Goal: Transaction & Acquisition: Purchase product/service

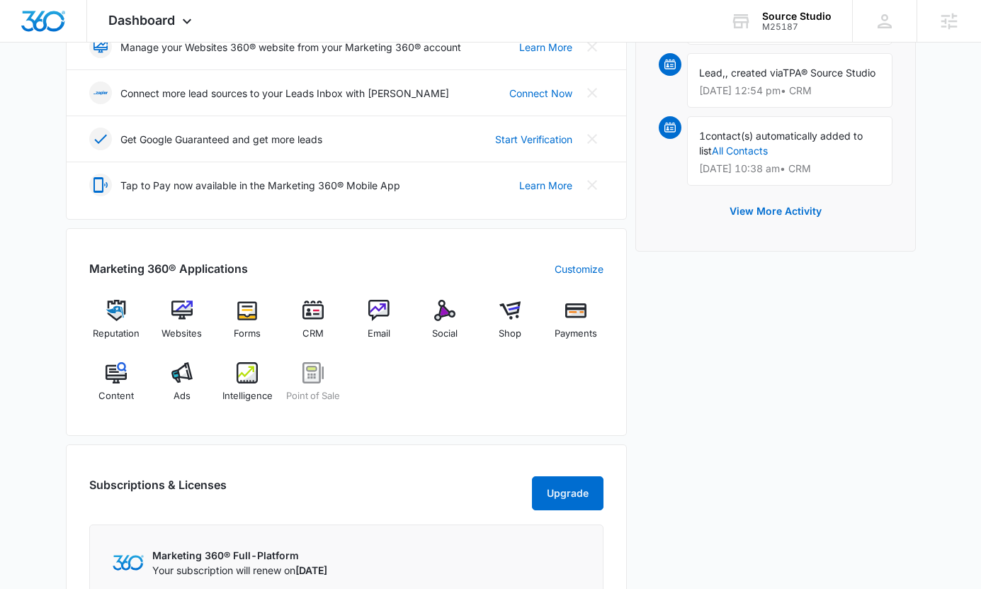
scroll to position [380, 0]
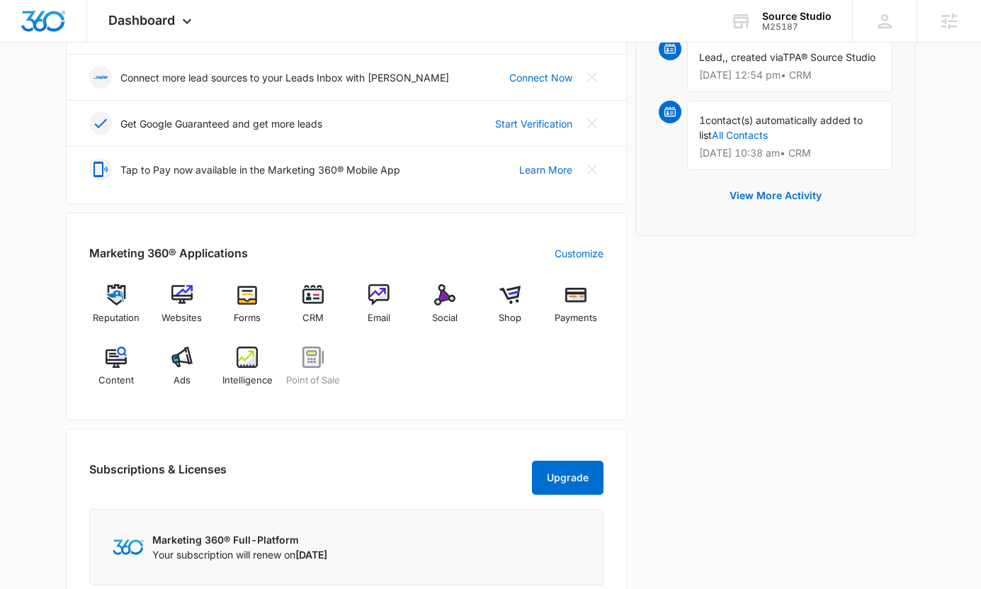
click at [472, 303] on div "Reputation Websites Forms CRM Email Social Shop Payments Content Ads Intelligen…" at bounding box center [346, 340] width 514 height 113
click at [461, 303] on div "Social" at bounding box center [444, 309] width 55 height 51
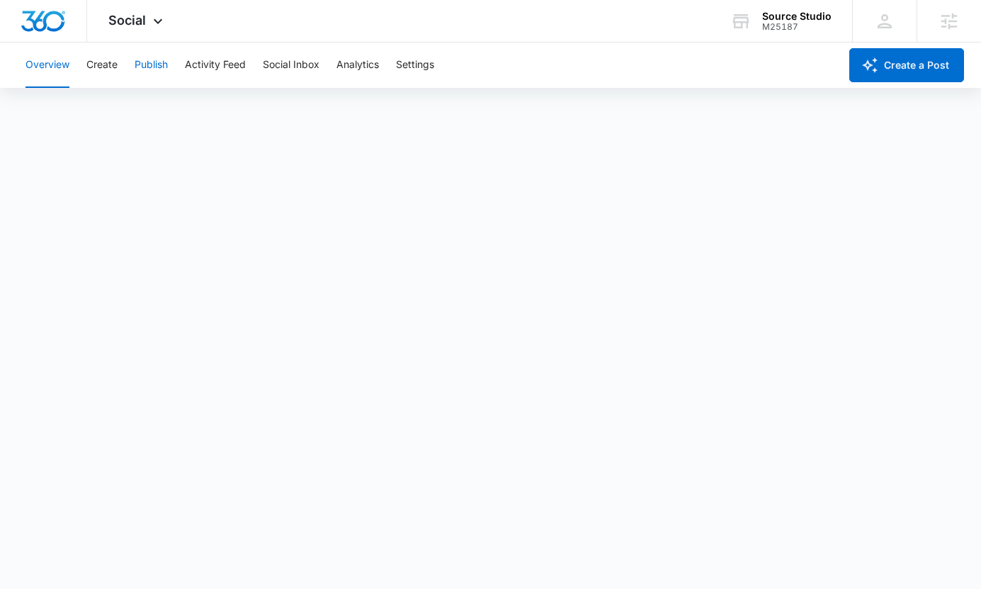
click at [143, 67] on button "Publish" at bounding box center [151, 64] width 33 height 45
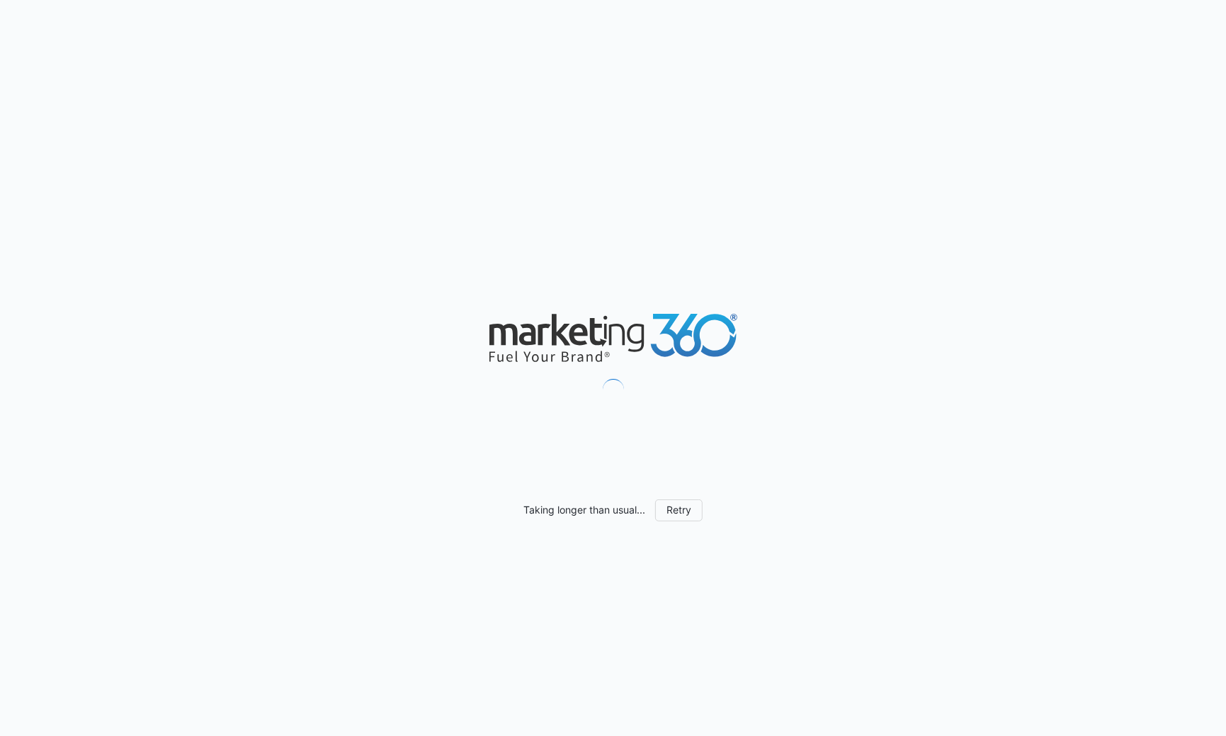
scroll to position [723, 0]
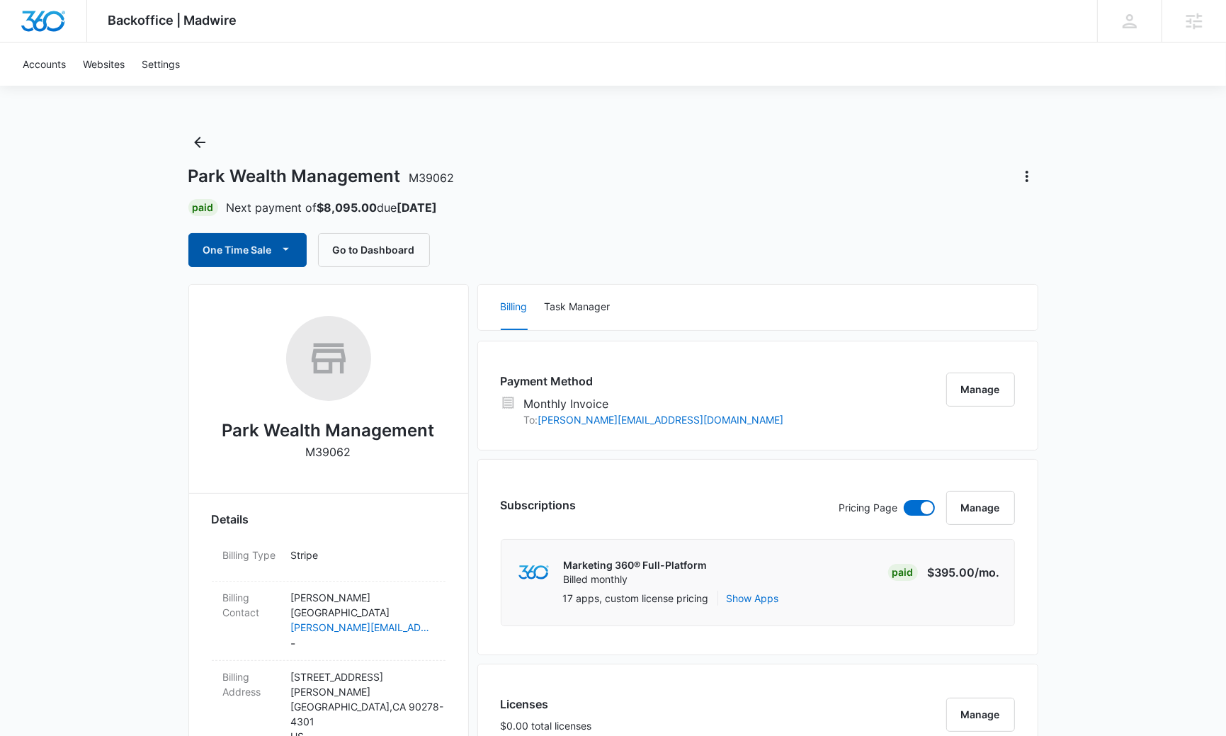
click at [246, 250] on button "One Time Sale" at bounding box center [247, 250] width 118 height 34
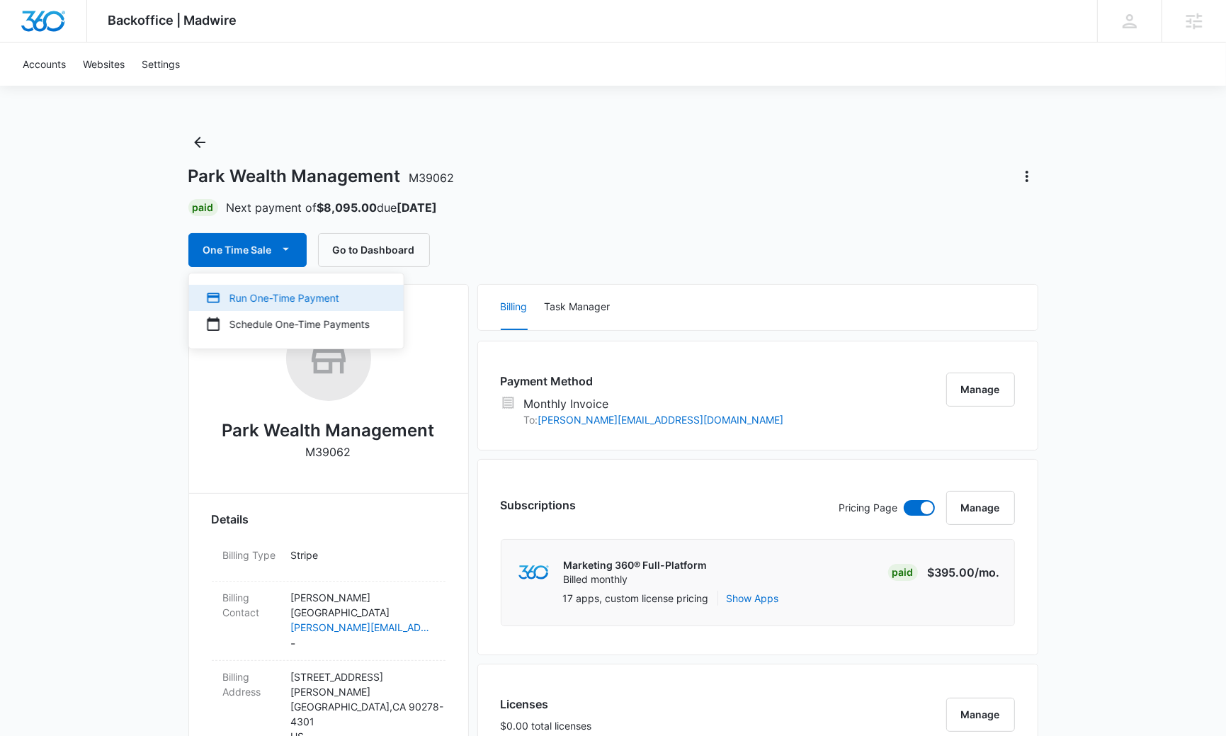
click at [268, 291] on div "Run One-Time Payment" at bounding box center [288, 297] width 164 height 15
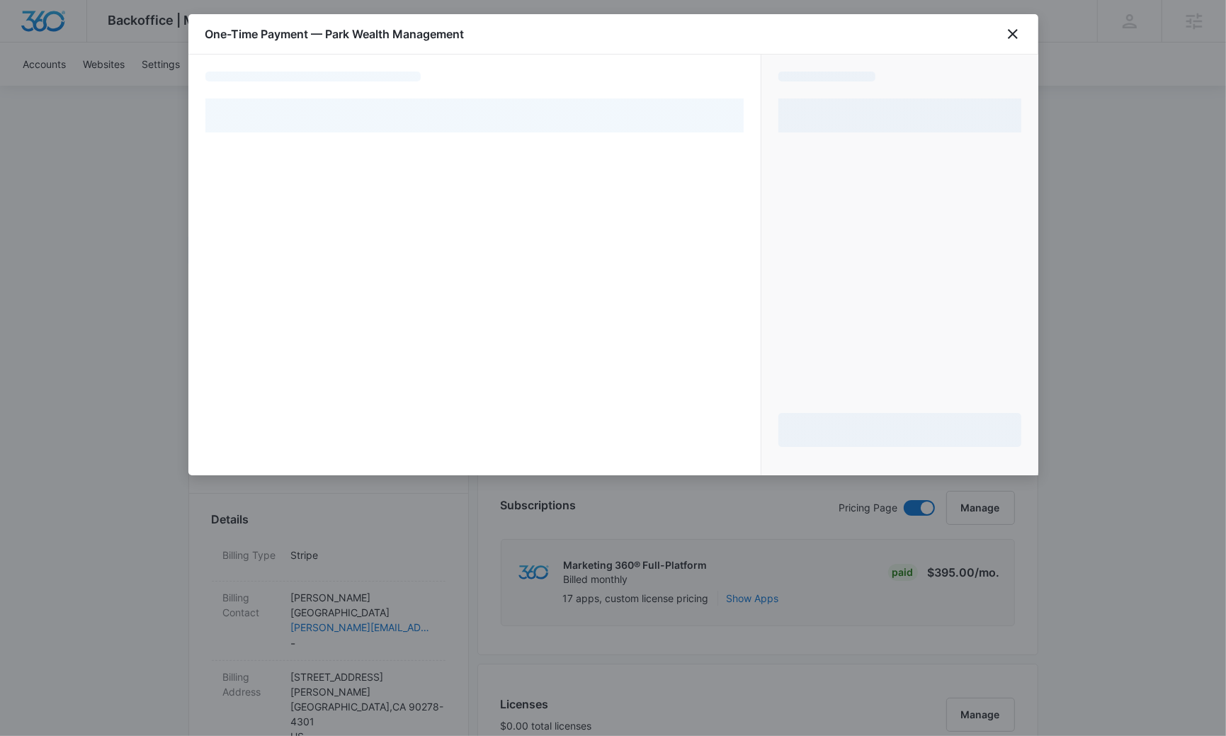
select select "MANUAL_INVOICE"
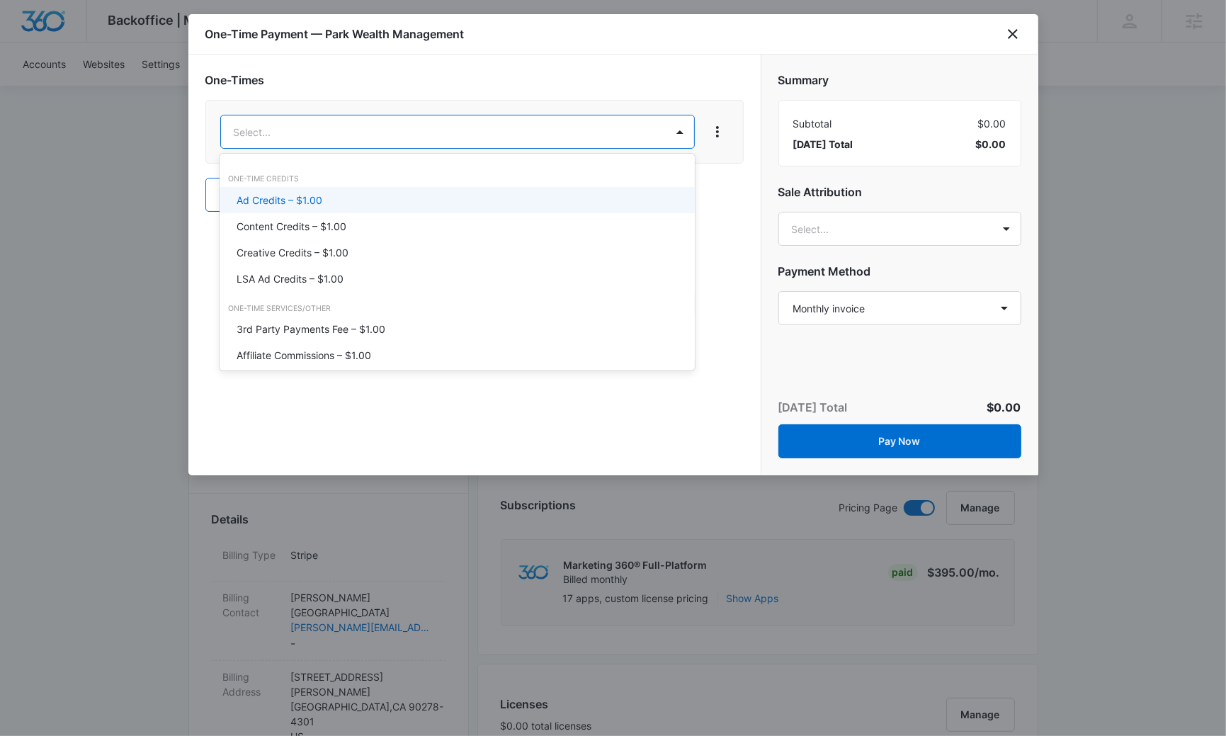
click at [460, 193] on div "Ad Credits – $1.00" at bounding box center [456, 200] width 438 height 15
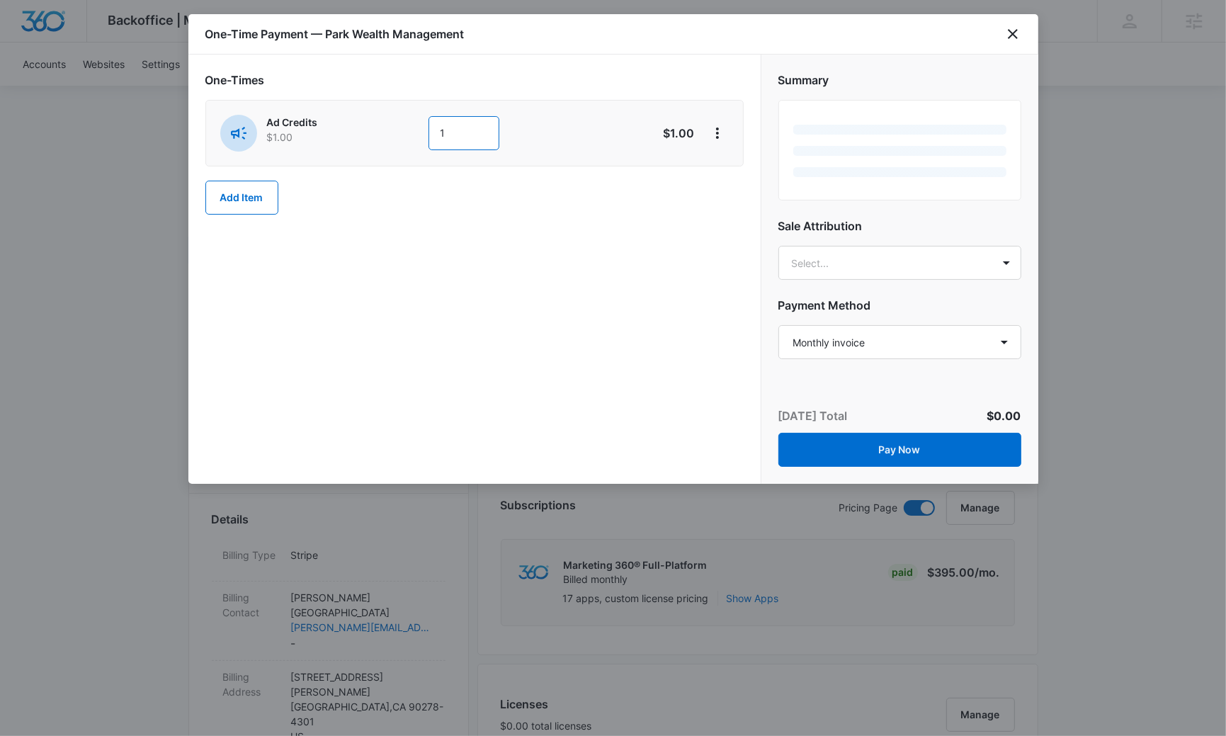
click at [473, 132] on input "1" at bounding box center [464, 133] width 71 height 34
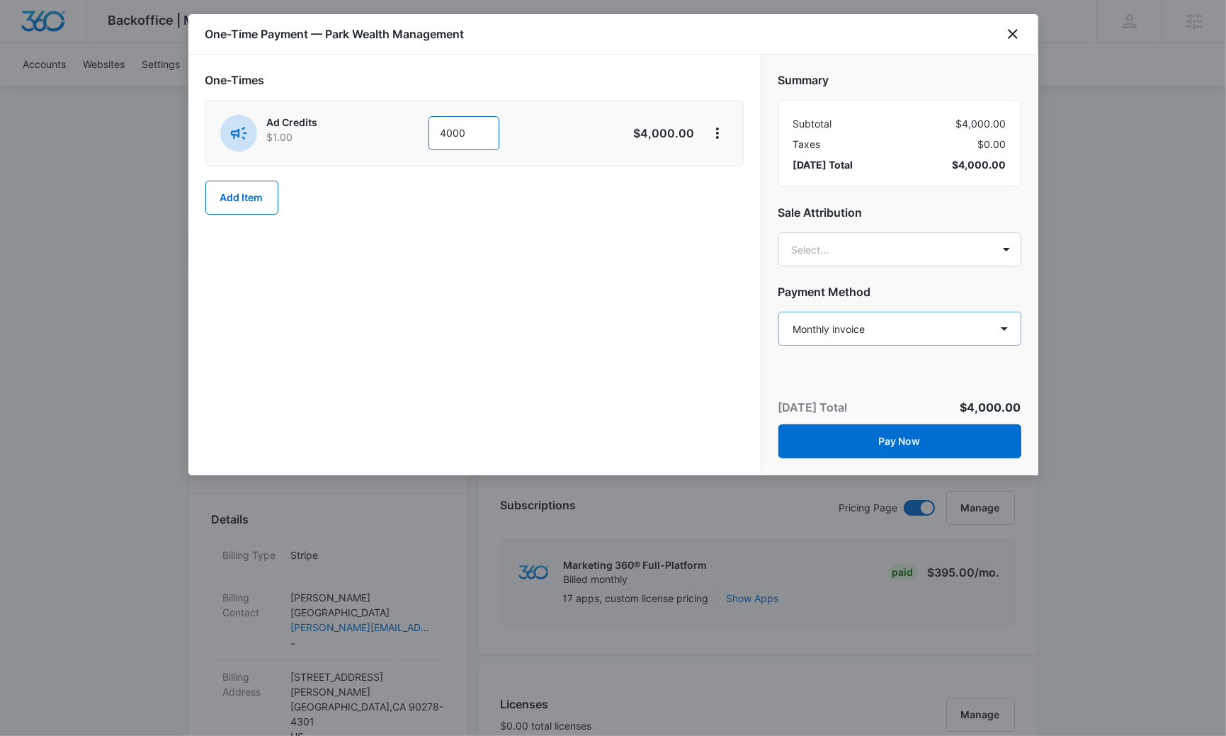
type input "4000"
click at [879, 331] on select "Select a payment method Visa ending in 5637 American Express ending in [DATE] M…" at bounding box center [899, 329] width 243 height 34
select select "pm_1QXtsEA4n8RTgNjUPGJEAi5z"
click at [778, 312] on select "Select a payment method Visa ending in 5637 American Express ending in [DATE] M…" at bounding box center [899, 329] width 243 height 34
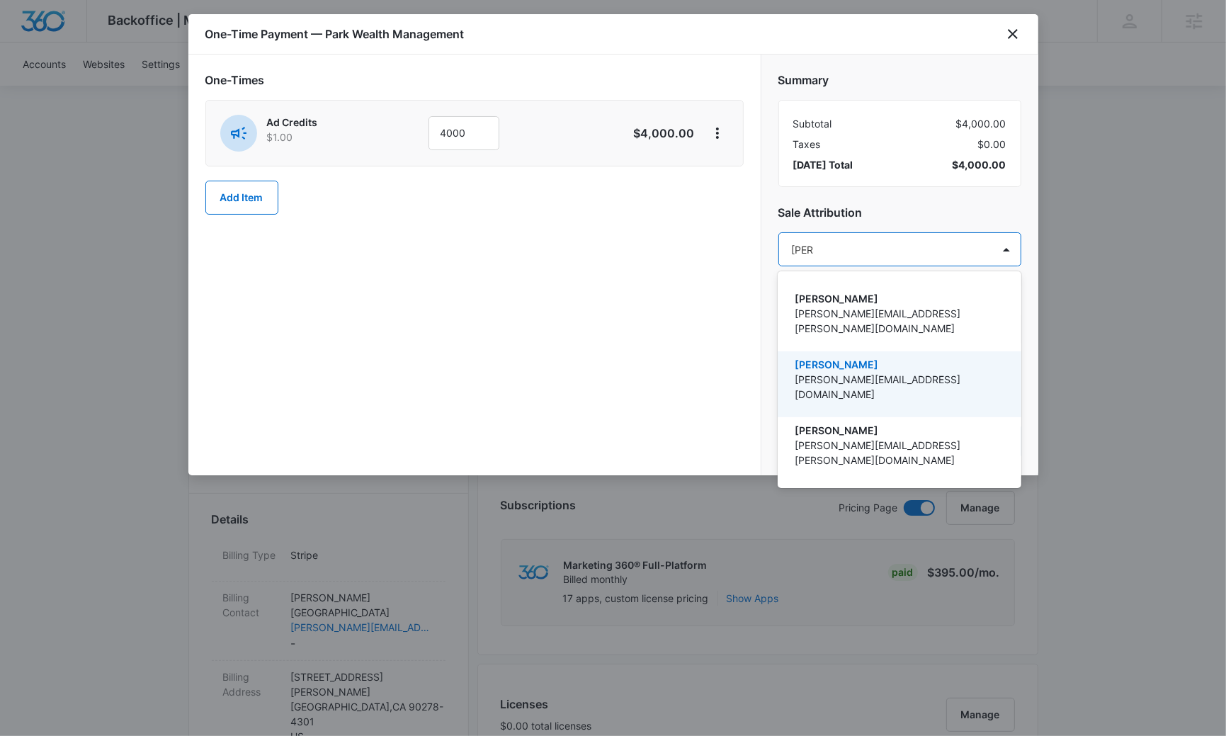
type input "[PERSON_NAME]"
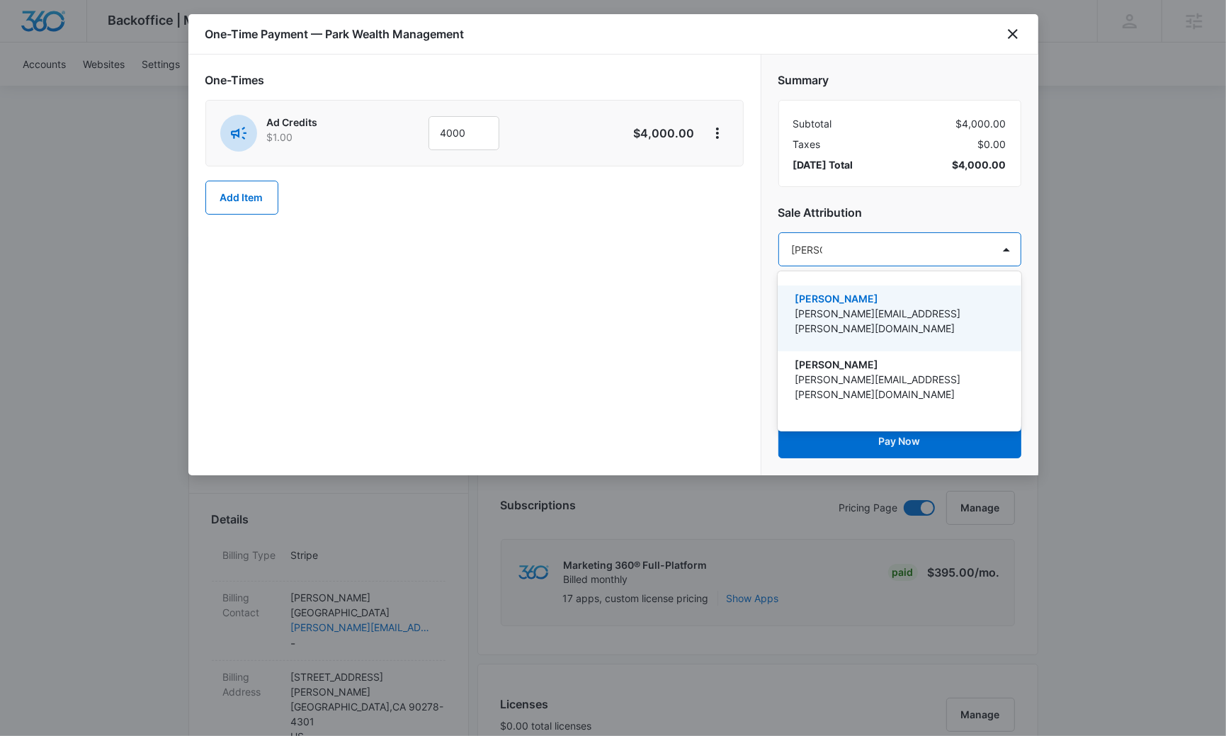
type input "[PERSON_NAME]"
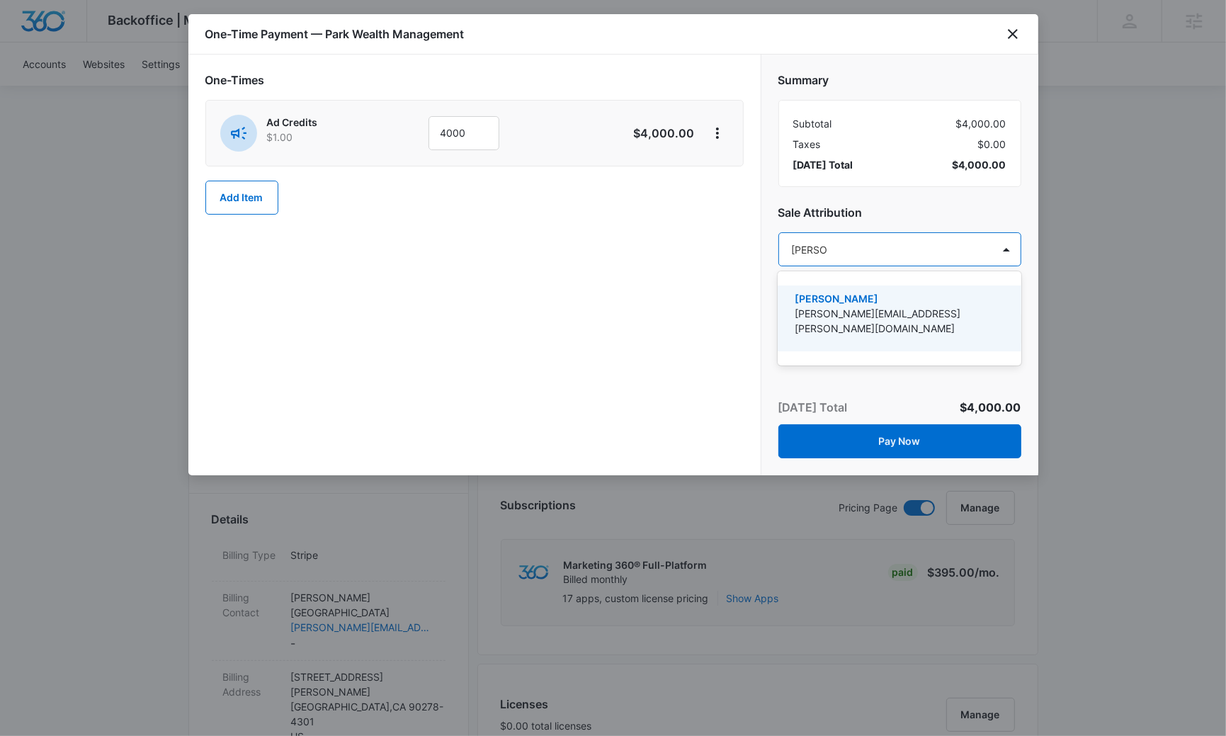
click at [836, 311] on p "[PERSON_NAME][EMAIL_ADDRESS][PERSON_NAME][DOMAIN_NAME]" at bounding box center [898, 321] width 206 height 30
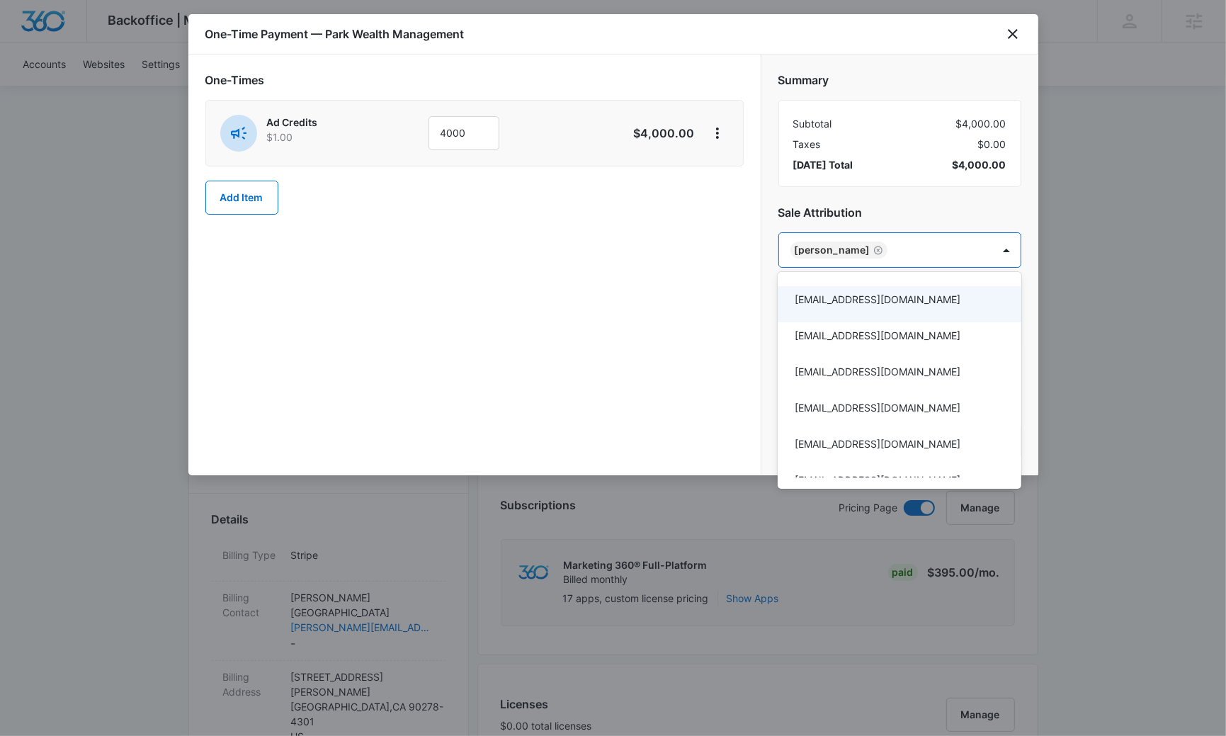
click at [661, 273] on div at bounding box center [613, 368] width 1226 height 736
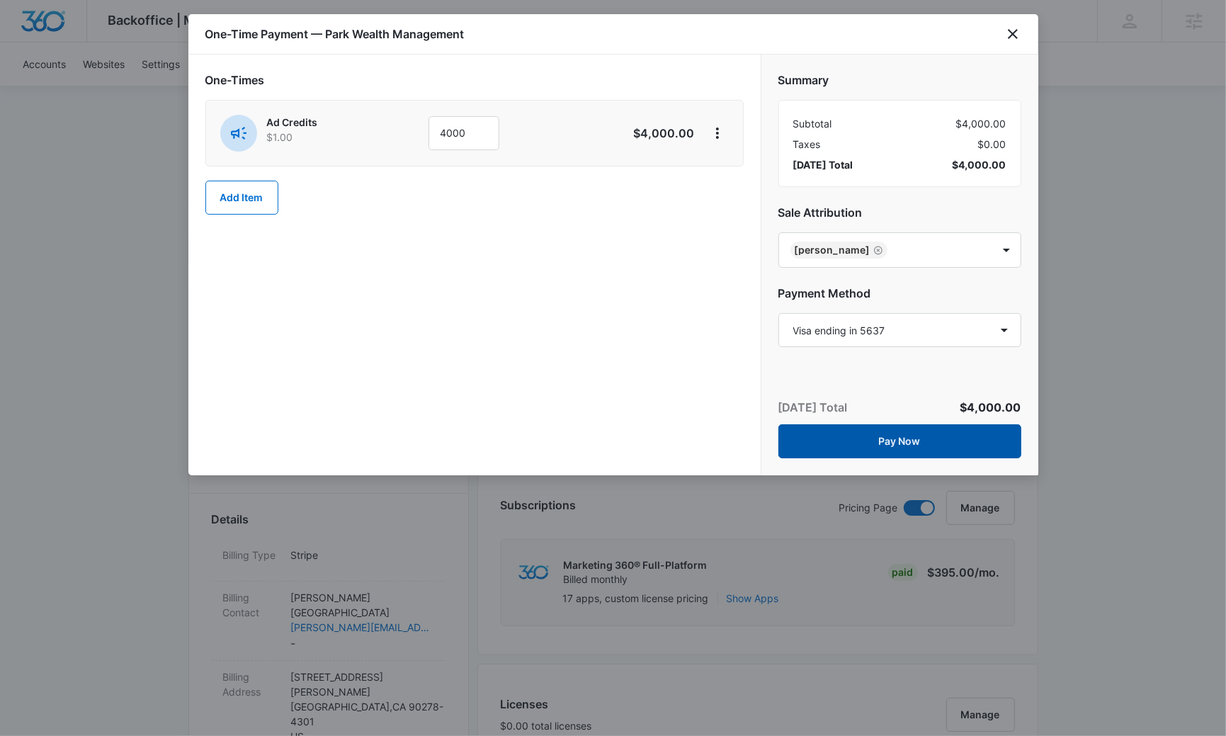
click at [895, 436] on button "Pay Now" at bounding box center [899, 441] width 243 height 34
